Goal: Browse casually

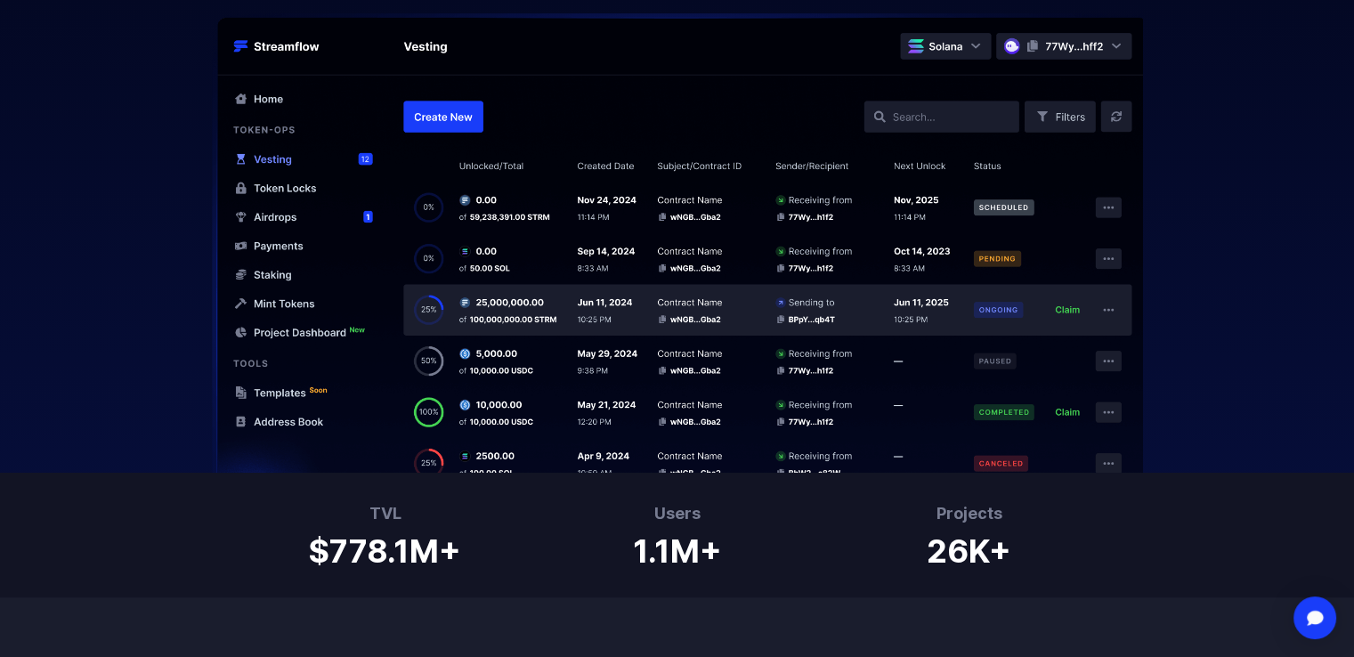
scroll to position [1068, 0]
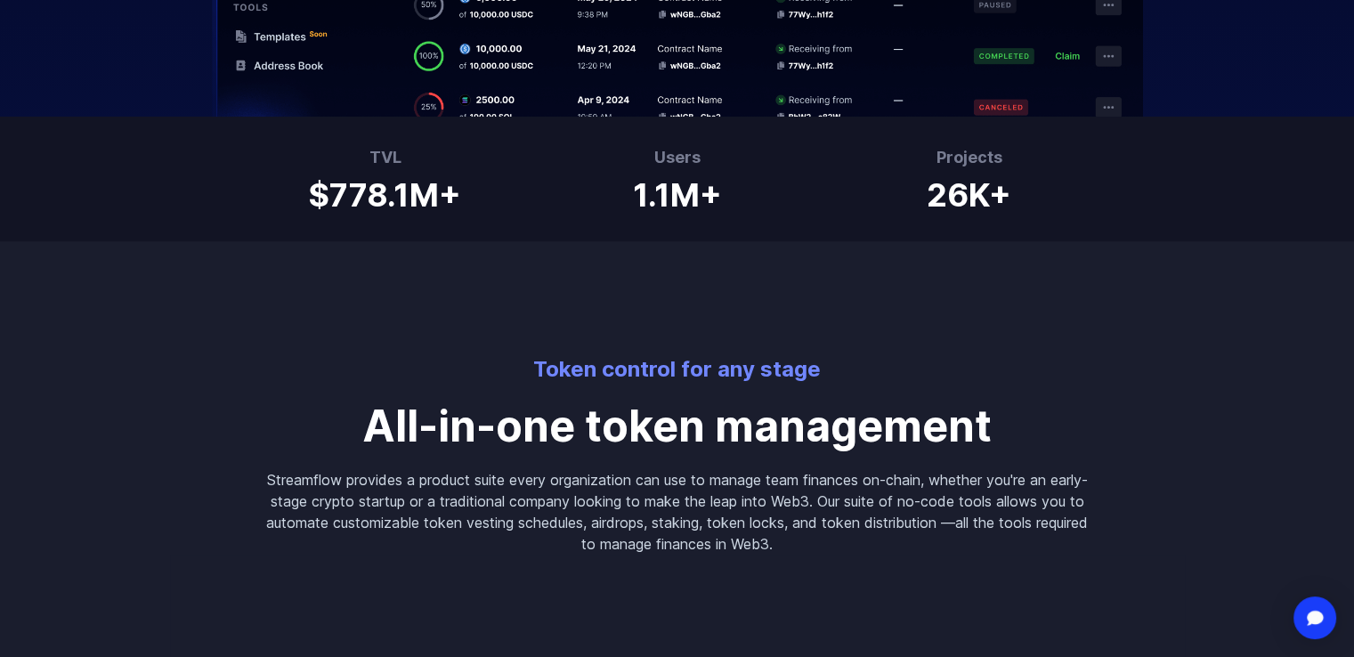
click at [378, 483] on p "Streamflow provides a product suite every organization can use to manage team f…" at bounding box center [677, 511] width 826 height 85
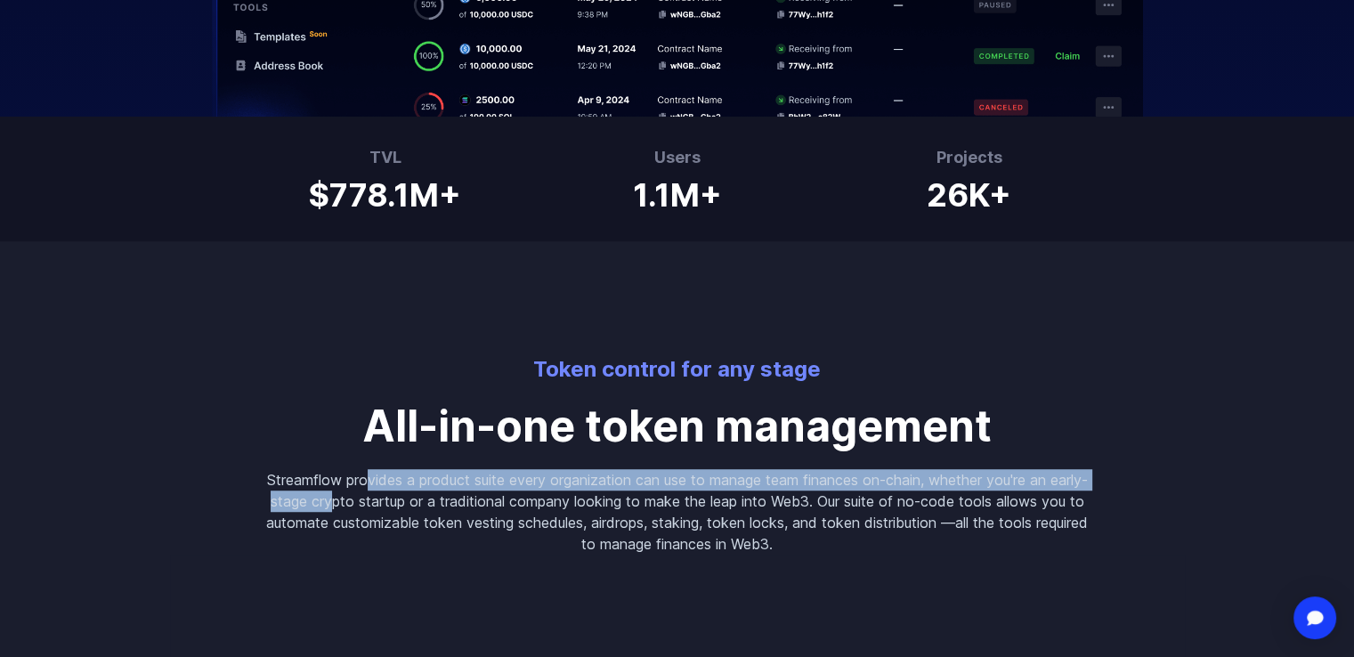
drag, startPoint x: 378, startPoint y: 483, endPoint x: 370, endPoint y: 507, distance: 25.1
click at [370, 507] on p "Streamflow provides a product suite every organization can use to manage team f…" at bounding box center [677, 511] width 826 height 85
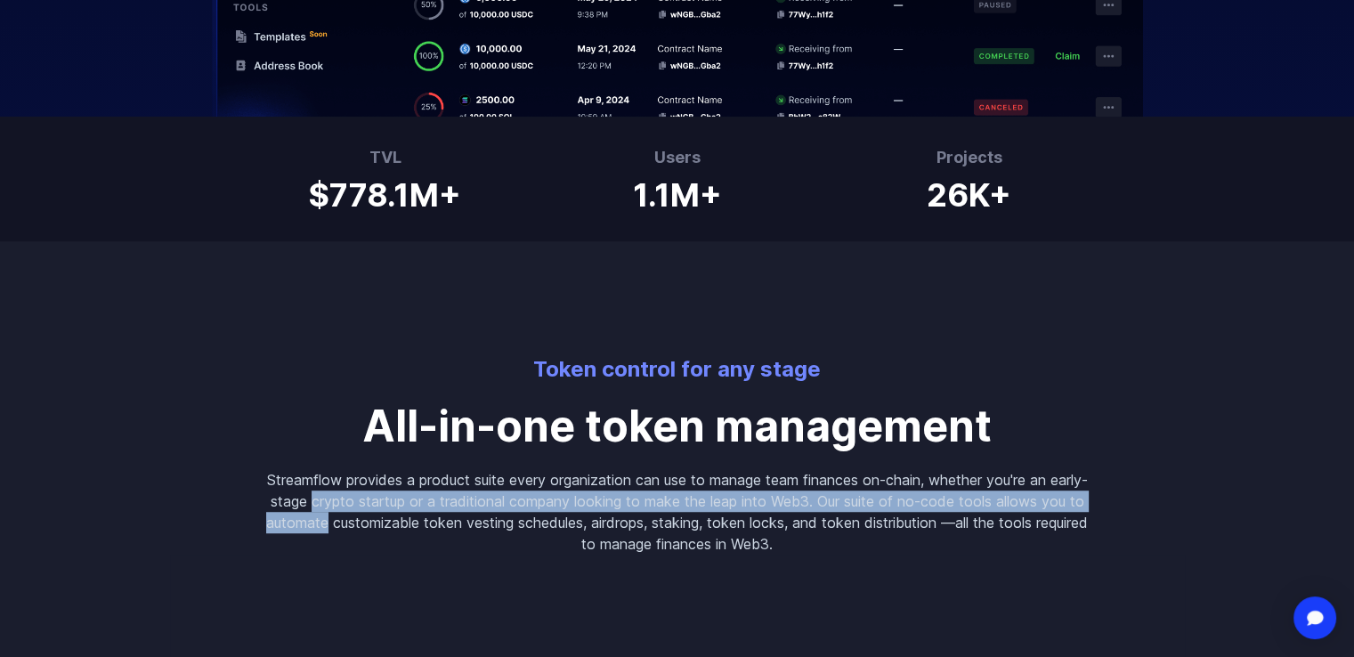
drag, startPoint x: 370, startPoint y: 507, endPoint x: 365, endPoint y: 523, distance: 16.1
click at [365, 523] on p "Streamflow provides a product suite every organization can use to manage team f…" at bounding box center [677, 511] width 826 height 85
drag, startPoint x: 365, startPoint y: 523, endPoint x: 374, endPoint y: 503, distance: 21.5
click at [374, 504] on p "Streamflow provides a product suite every organization can use to manage team f…" at bounding box center [677, 511] width 826 height 85
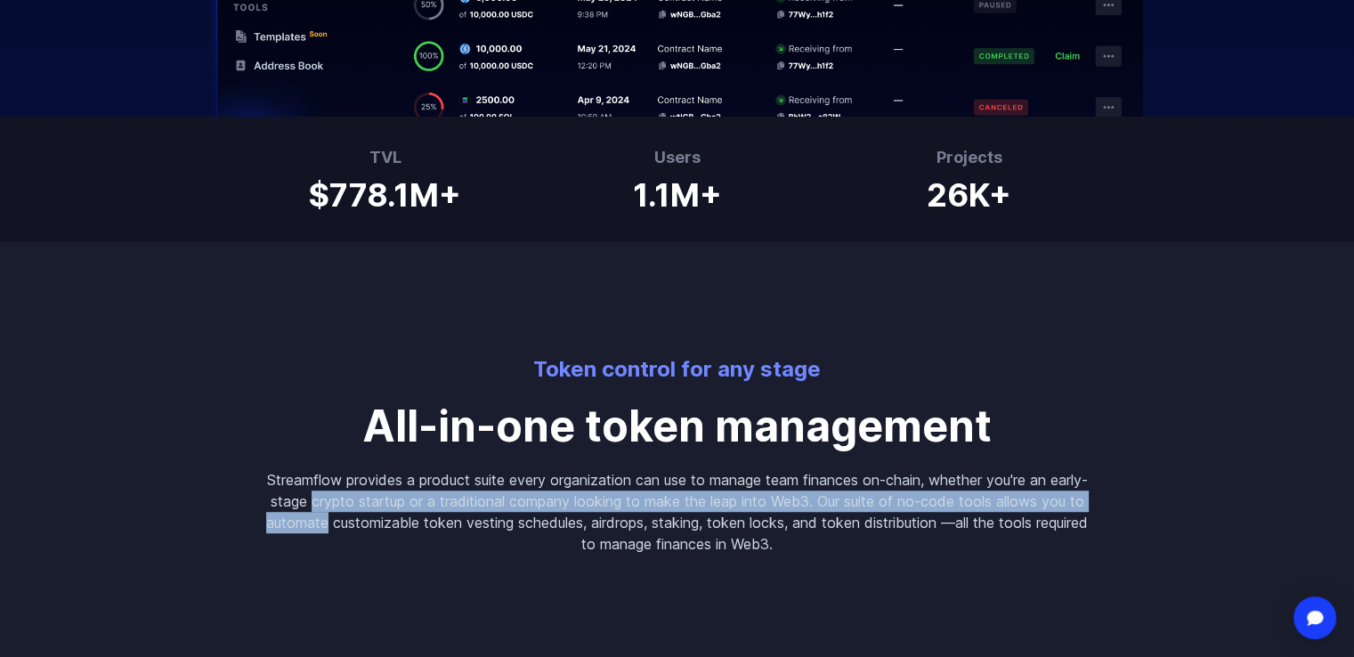
click at [374, 503] on p "Streamflow provides a product suite every organization can use to manage team f…" at bounding box center [677, 511] width 826 height 85
drag, startPoint x: 374, startPoint y: 503, endPoint x: 372, endPoint y: 521, distance: 17.9
click at [372, 521] on p "Streamflow provides a product suite every organization can use to manage team f…" at bounding box center [677, 511] width 826 height 85
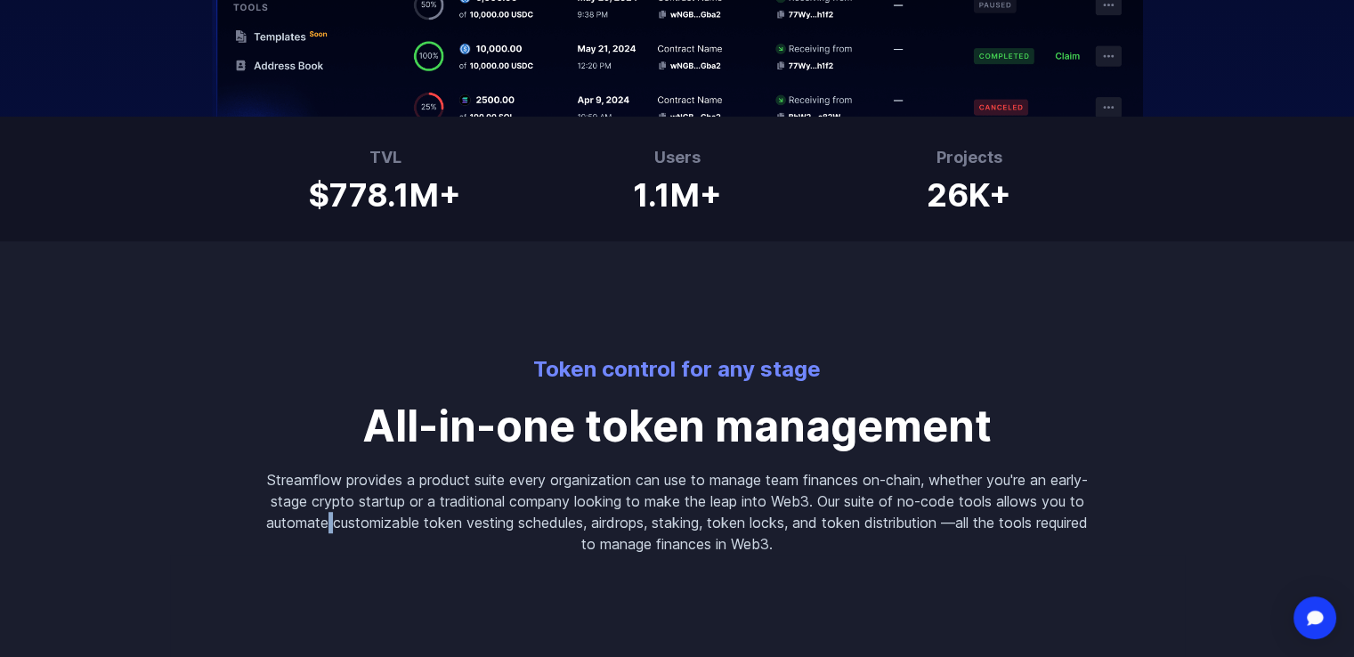
click at [372, 521] on p "Streamflow provides a product suite every organization can use to manage team f…" at bounding box center [677, 511] width 826 height 85
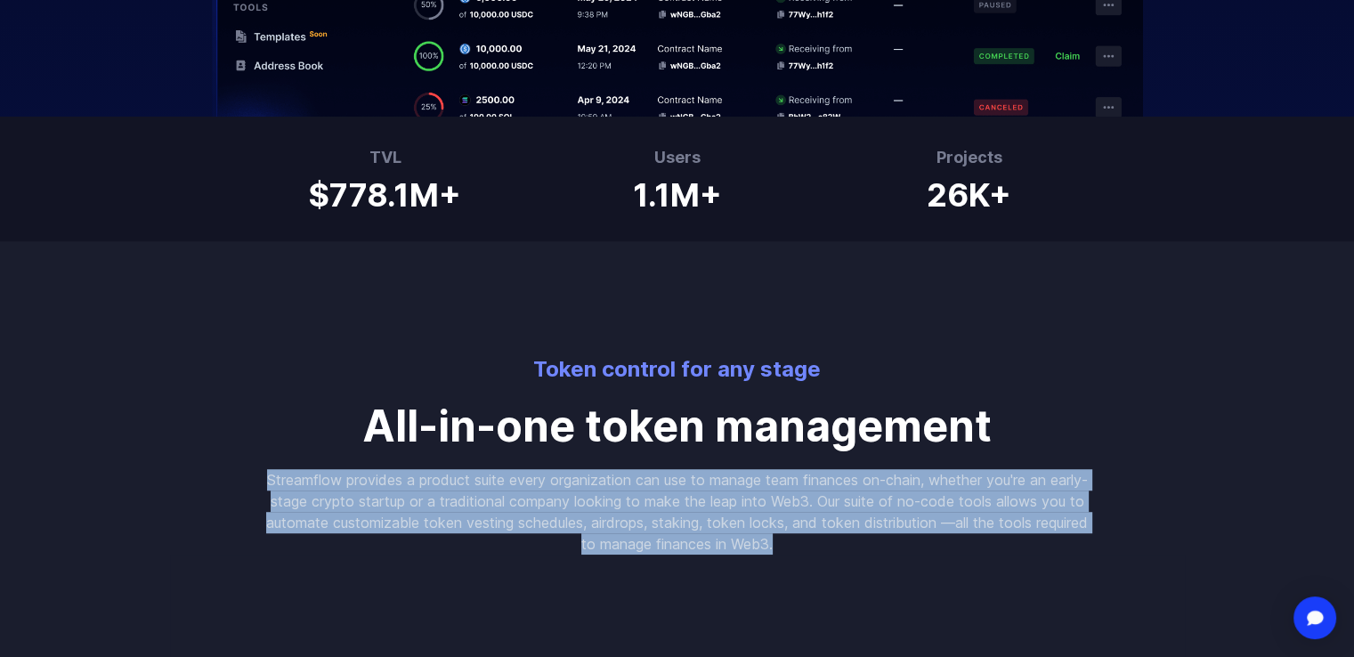
click at [372, 521] on p "Streamflow provides a product suite every organization can use to manage team f…" at bounding box center [677, 511] width 826 height 85
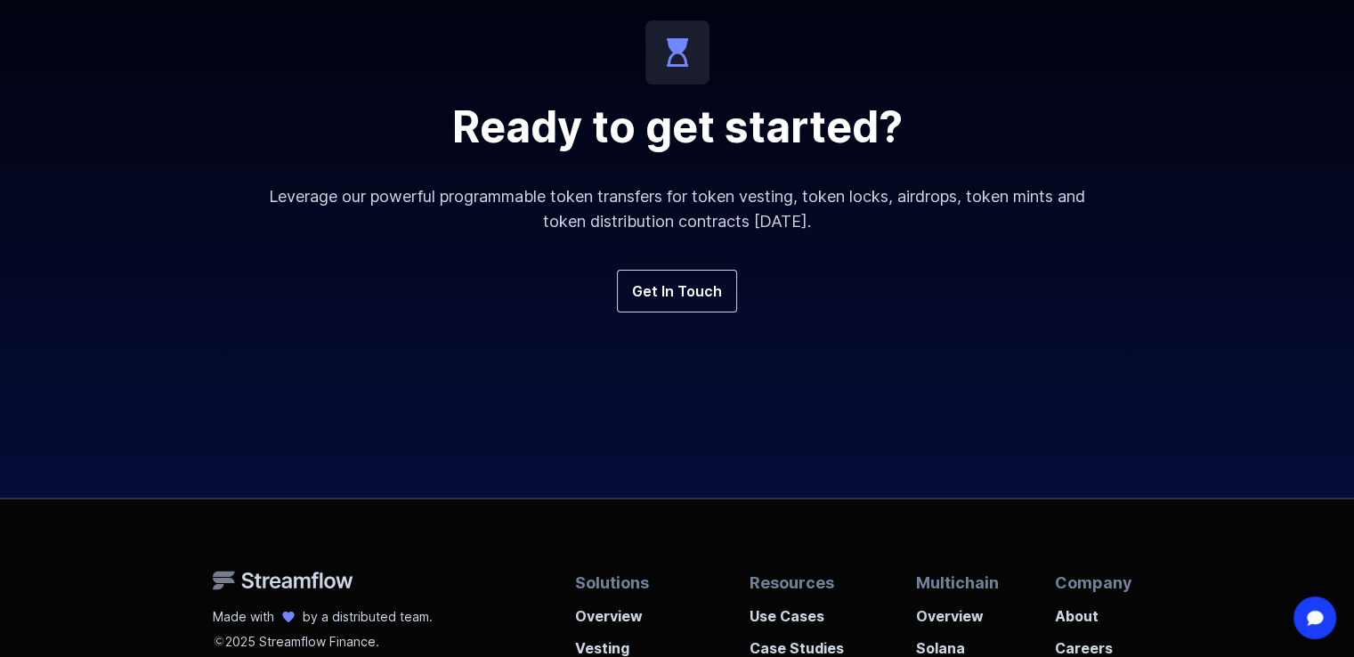
scroll to position [6673, 0]
